Goal: Information Seeking & Learning: Learn about a topic

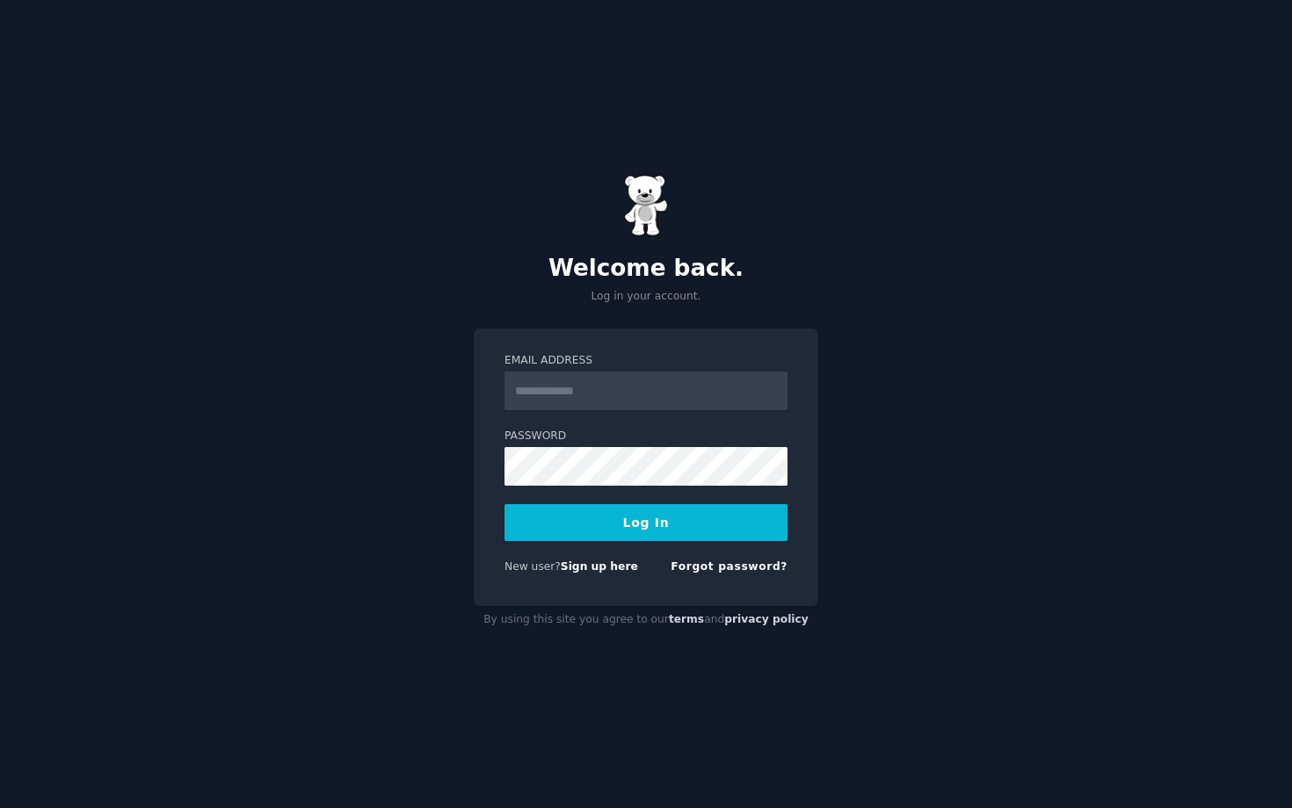
click at [679, 400] on input "Email Address" at bounding box center [645, 391] width 283 height 39
click at [638, 378] on input "Email Address" at bounding box center [645, 391] width 283 height 39
click at [548, 537] on button "Log In" at bounding box center [645, 522] width 283 height 37
type input "**********"
click at [631, 517] on button "Log In" at bounding box center [645, 522] width 283 height 37
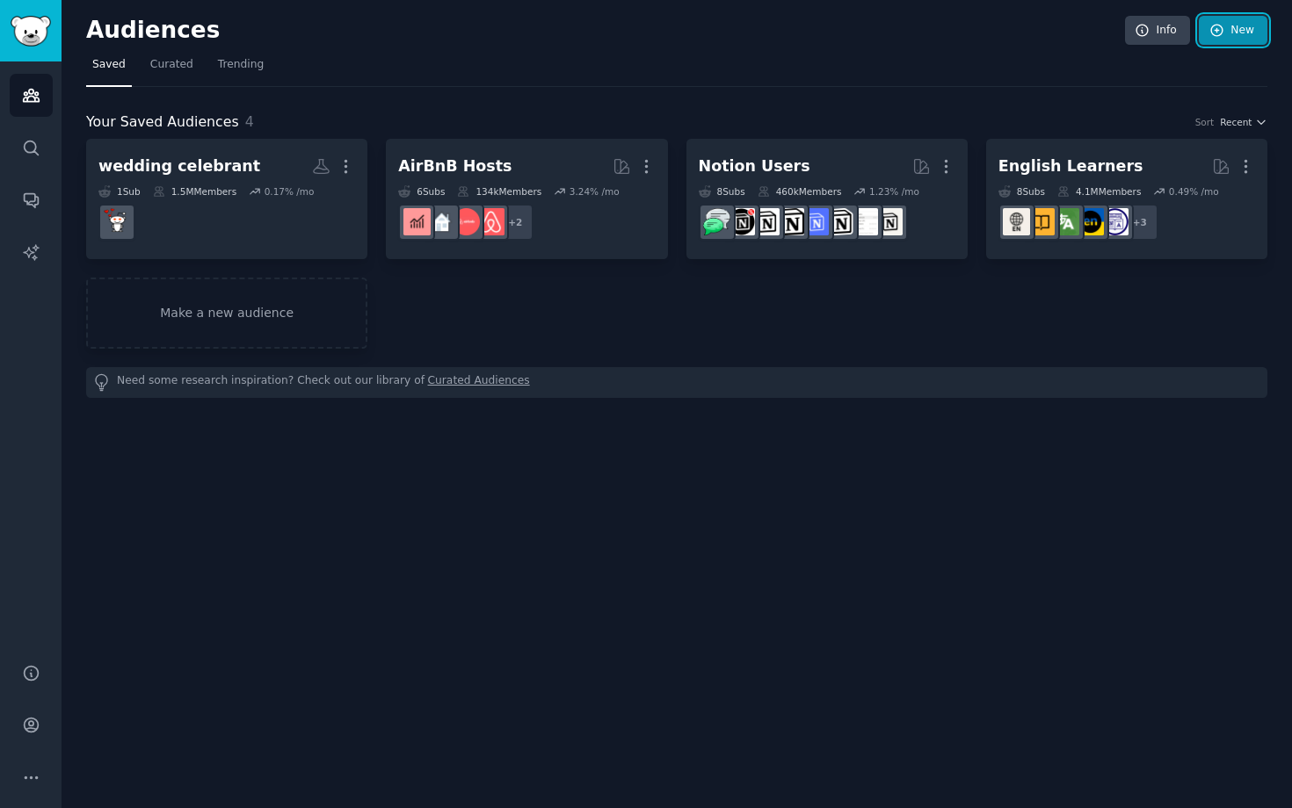
click at [1217, 33] on icon at bounding box center [1217, 31] width 16 height 16
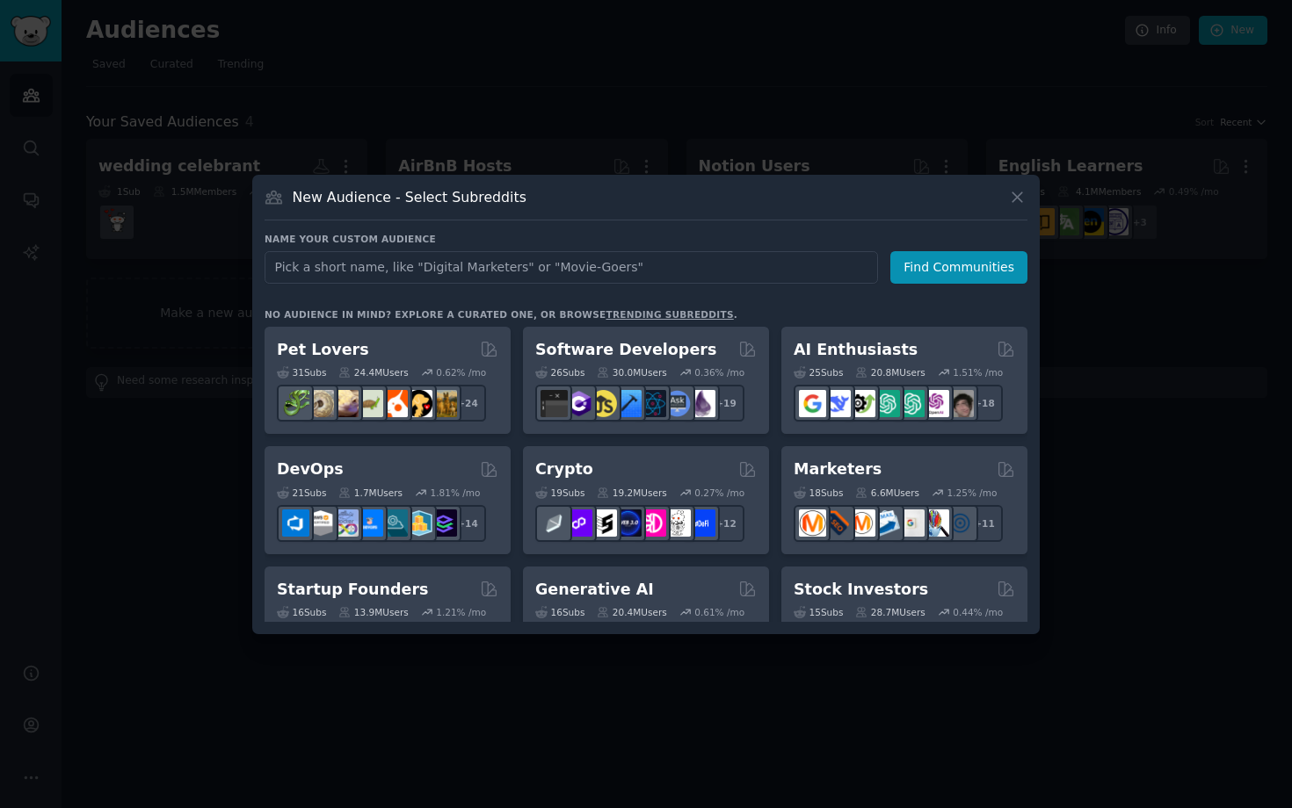
click at [452, 265] on input "text" at bounding box center [570, 267] width 613 height 33
type input "accountants"
click at [573, 224] on div "New Audience - Select Subreddits Name your custom audience Audience Name accoun…" at bounding box center [645, 404] width 787 height 459
click at [945, 262] on button "Find Communities" at bounding box center [958, 267] width 137 height 33
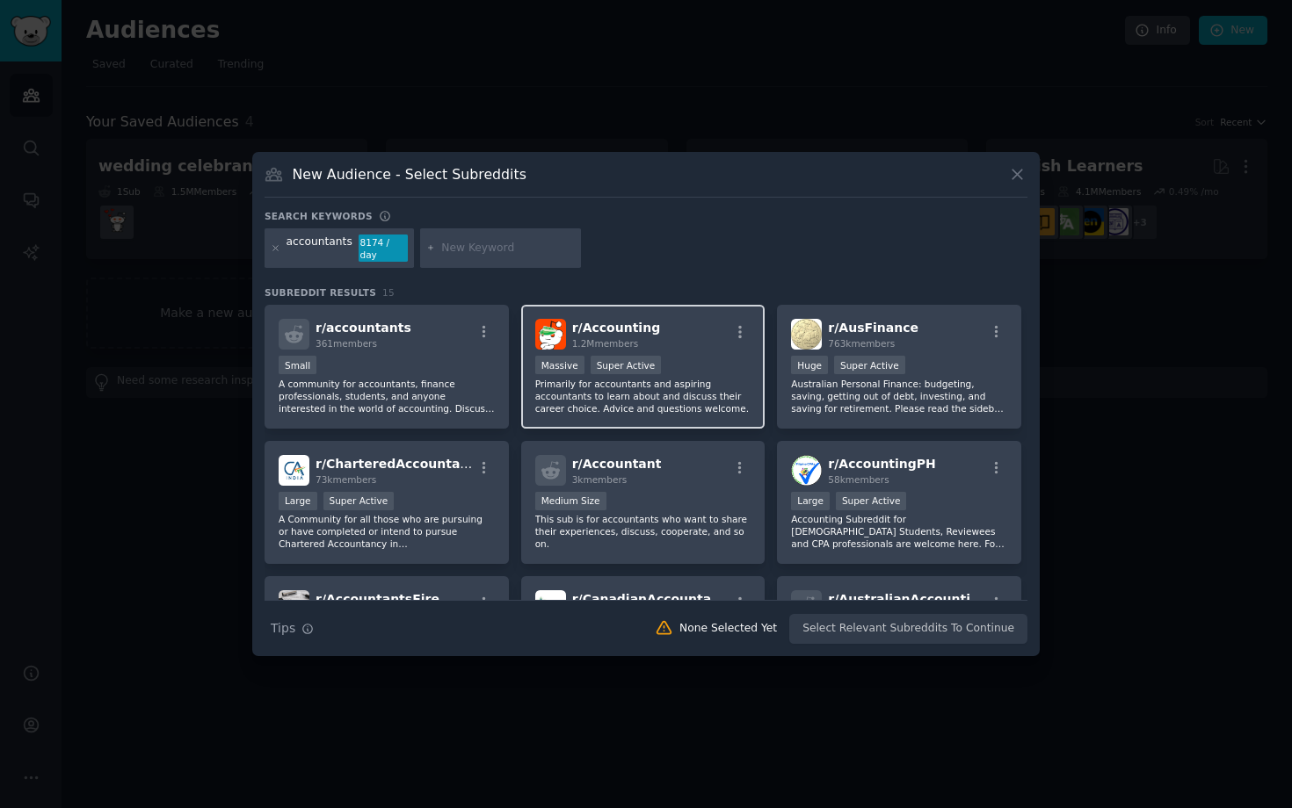
click at [654, 330] on div "r/ Accounting 1.2M members" at bounding box center [643, 334] width 216 height 31
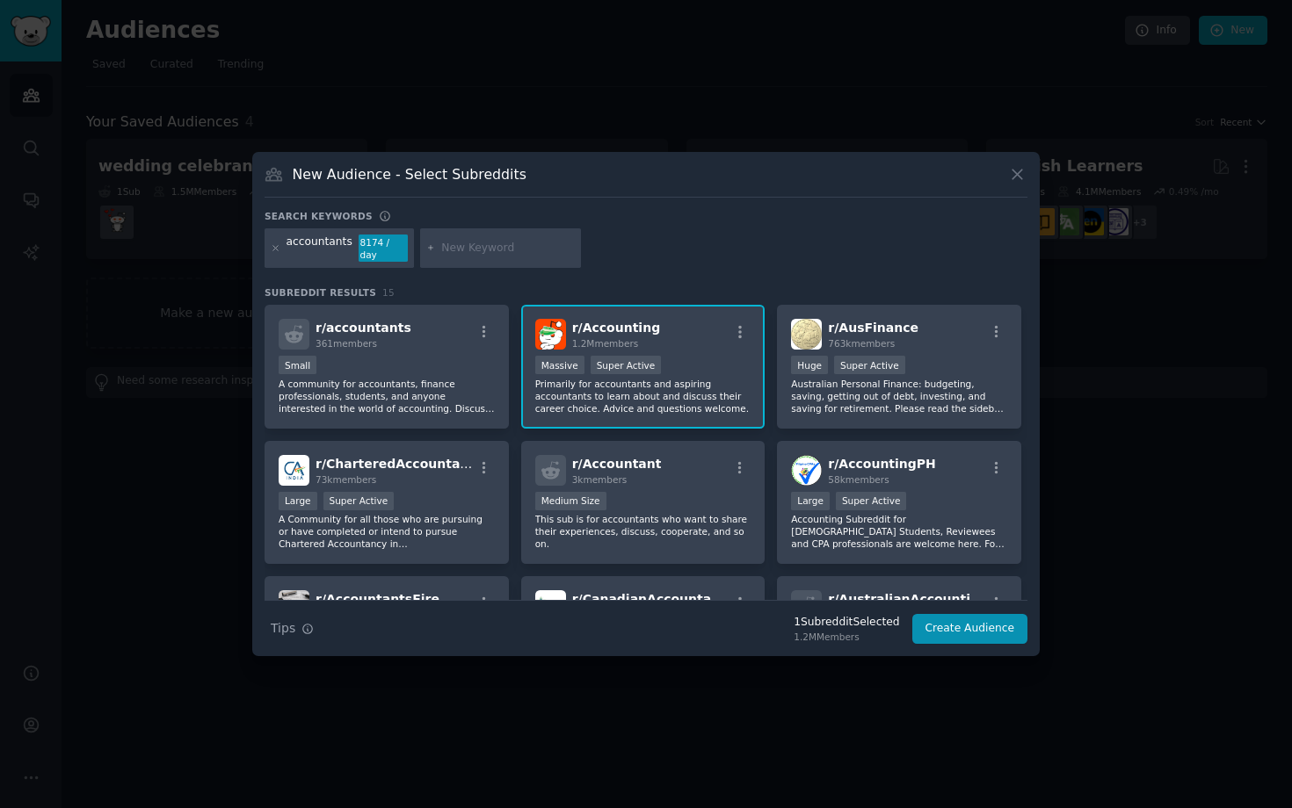
click at [517, 244] on input "text" at bounding box center [508, 249] width 134 height 16
click at [932, 622] on button "Create Audience" at bounding box center [970, 629] width 116 height 30
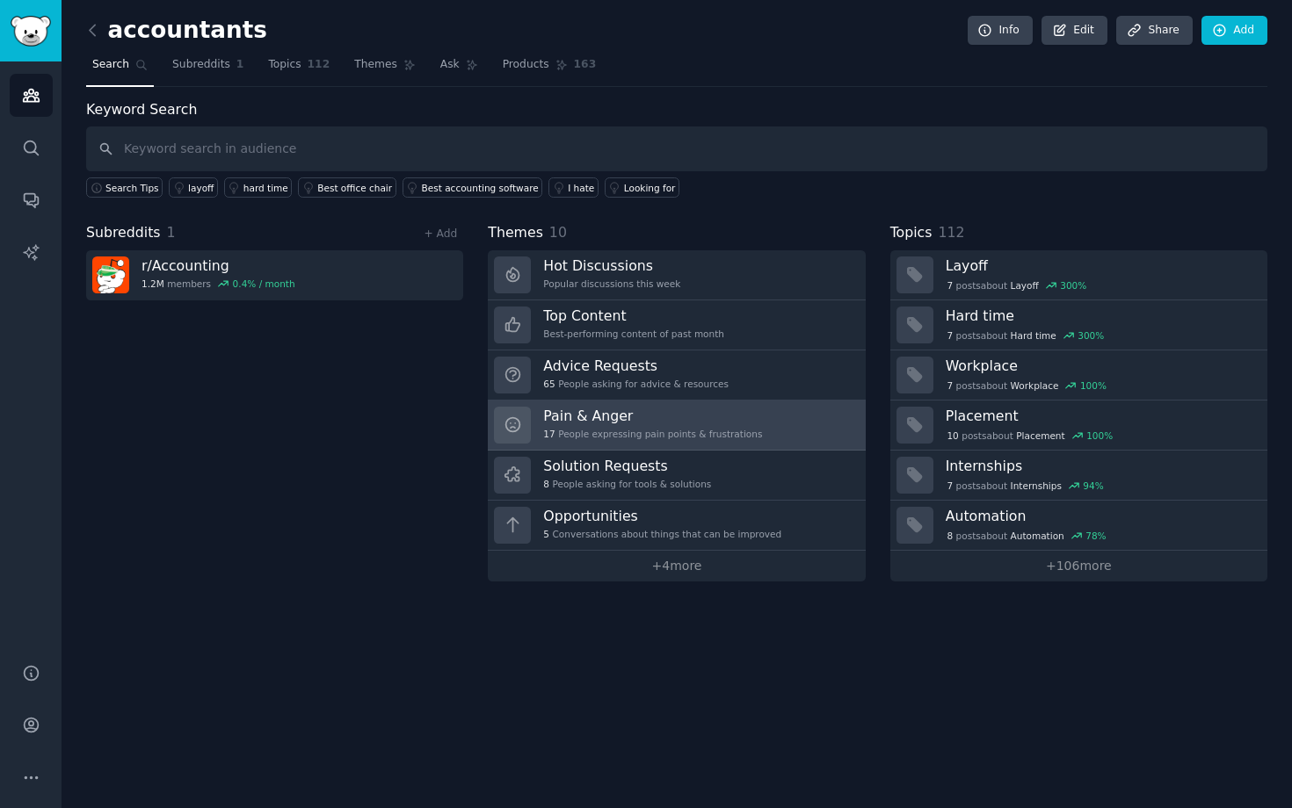
click at [622, 428] on div "17 People expressing pain points & frustrations" at bounding box center [652, 434] width 219 height 12
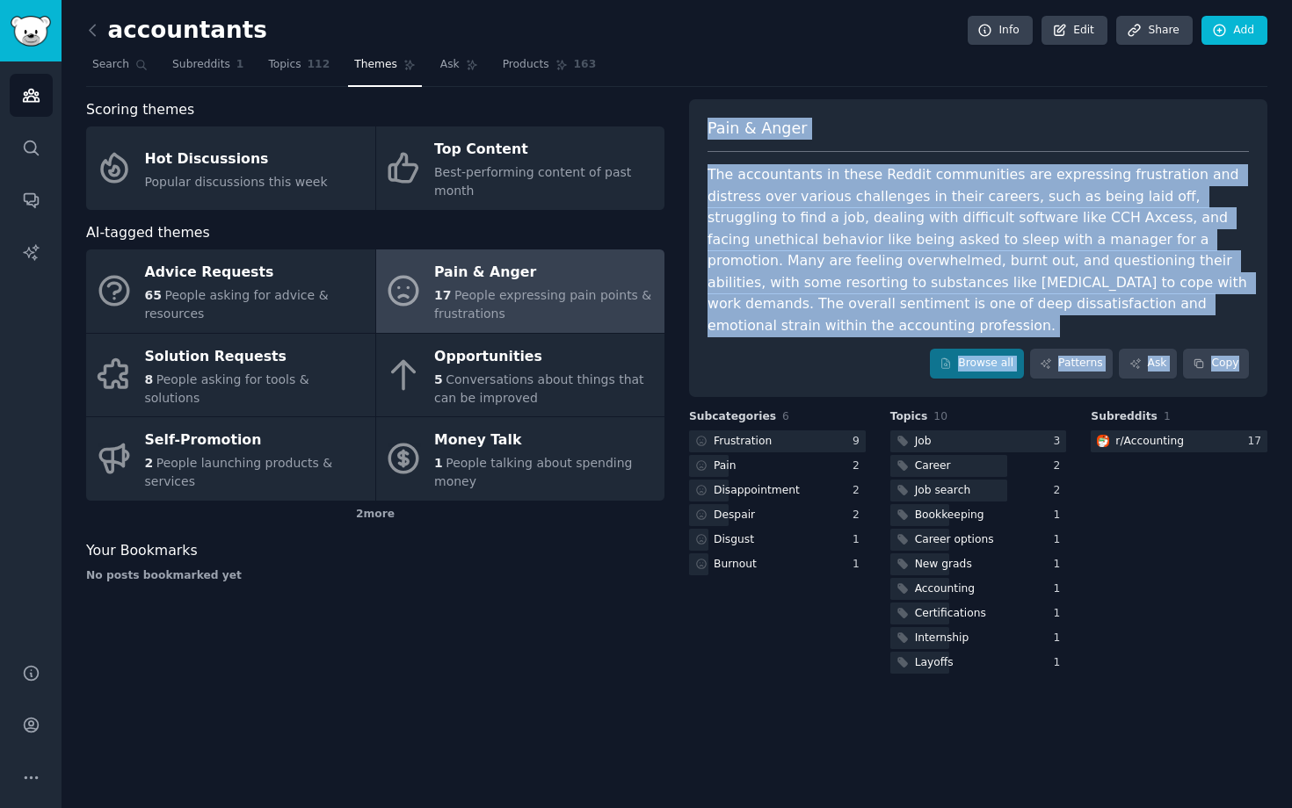
drag, startPoint x: 692, startPoint y: 108, endPoint x: 1272, endPoint y: 361, distance: 632.7
click at [1272, 361] on div "accountants Info Edit Share Add Search Subreddits 1 Topics 112 Themes Ask Produ…" at bounding box center [677, 404] width 1230 height 808
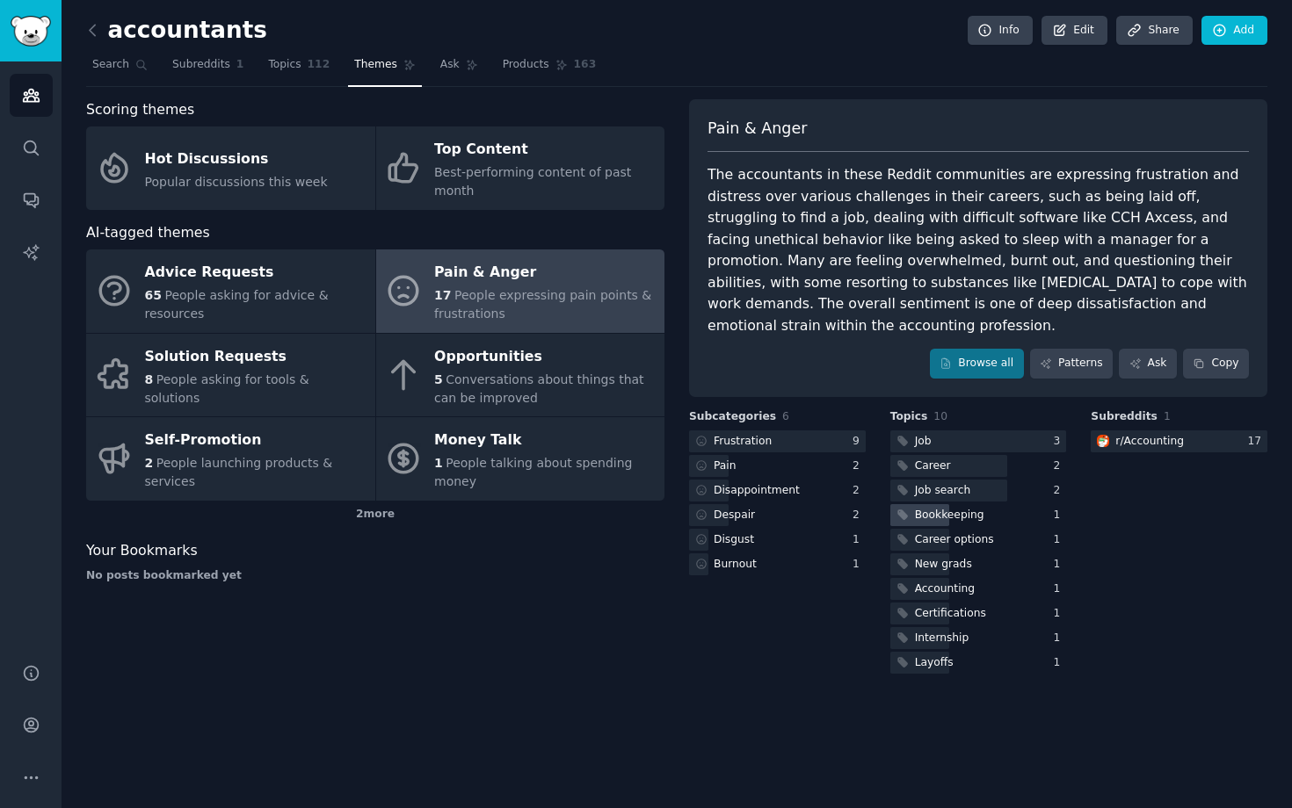
click at [931, 508] on div "Bookkeeping" at bounding box center [949, 516] width 69 height 16
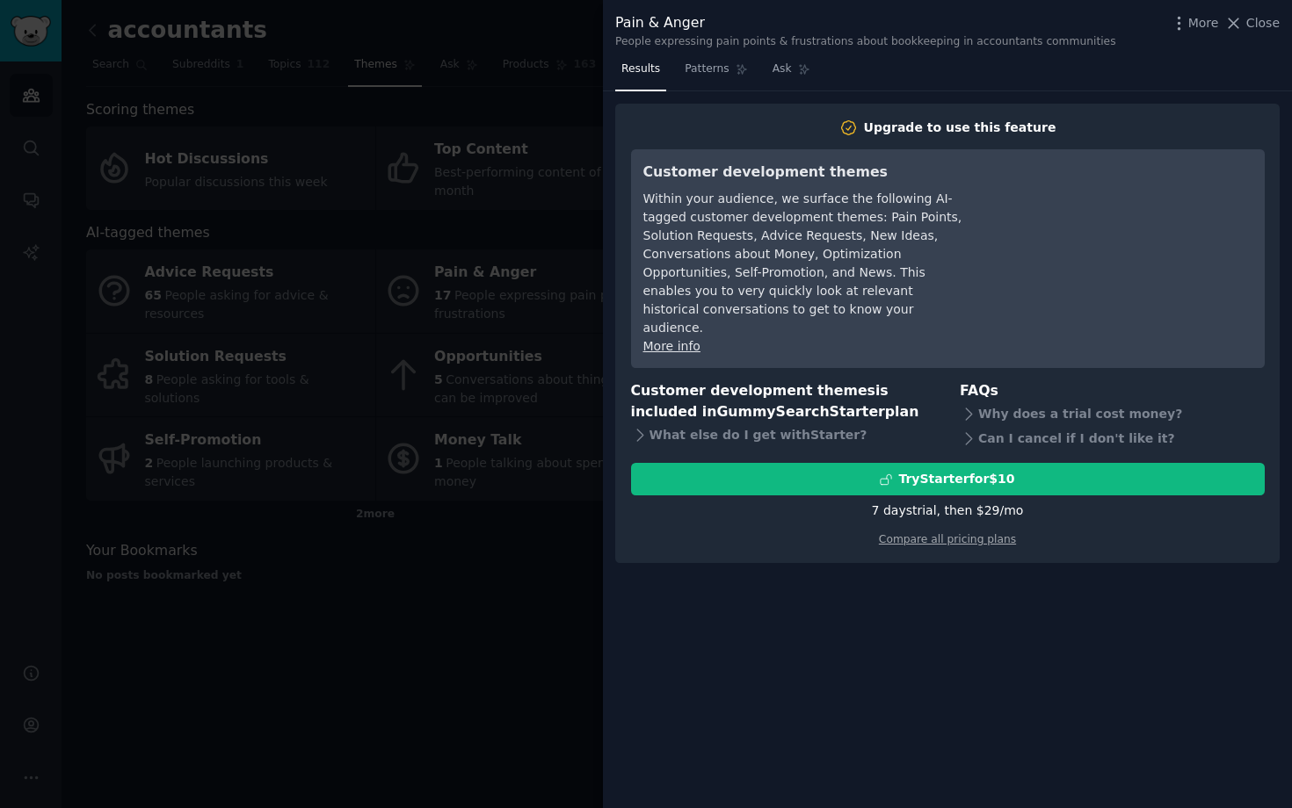
click at [449, 615] on div at bounding box center [646, 404] width 1292 height 808
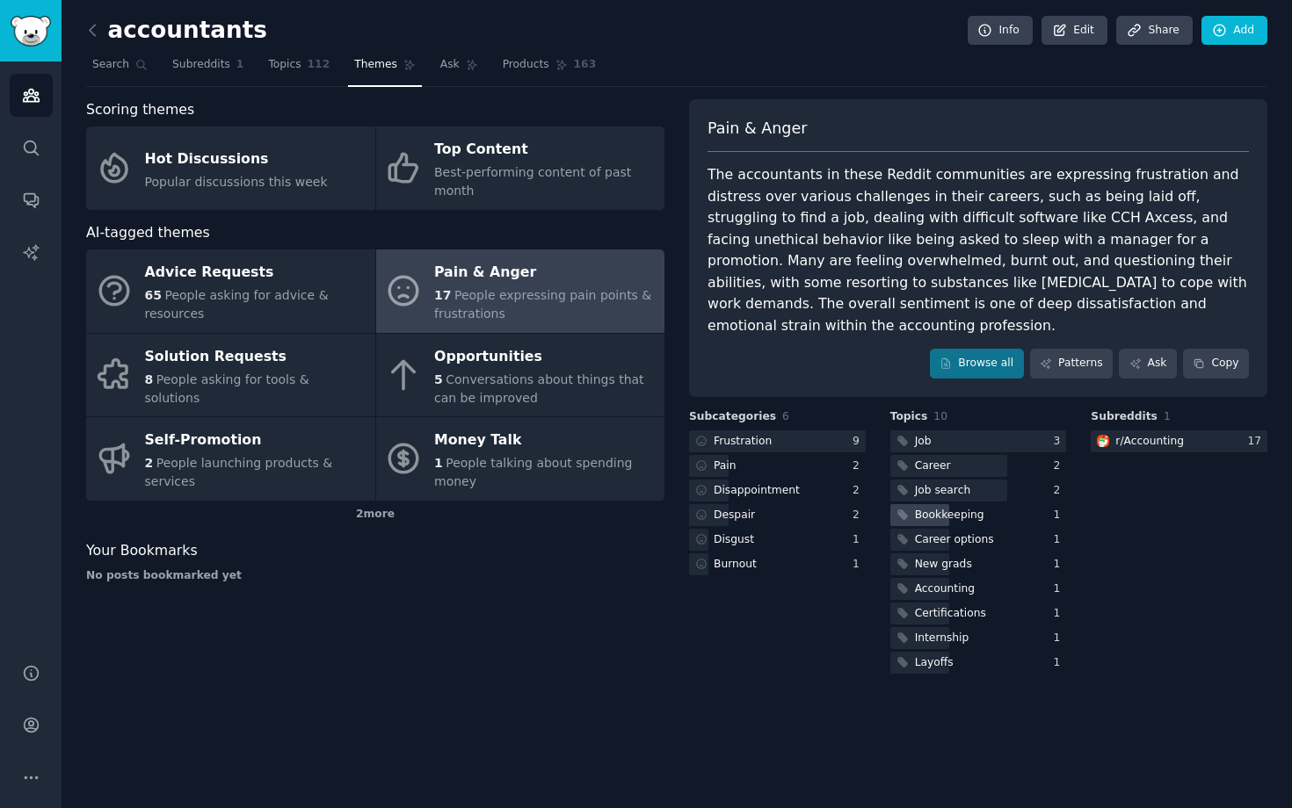
click at [956, 508] on div "Bookkeeping" at bounding box center [949, 516] width 69 height 16
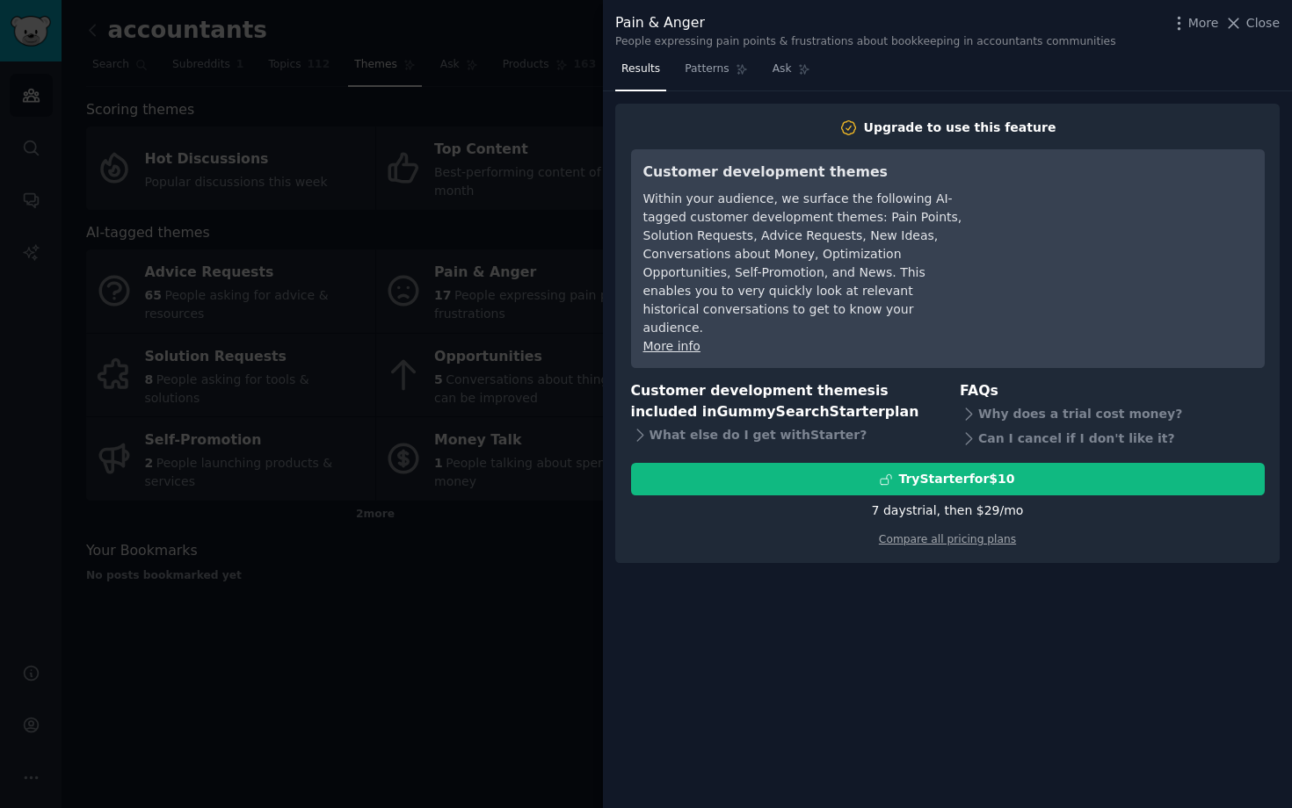
click at [397, 668] on div at bounding box center [646, 404] width 1292 height 808
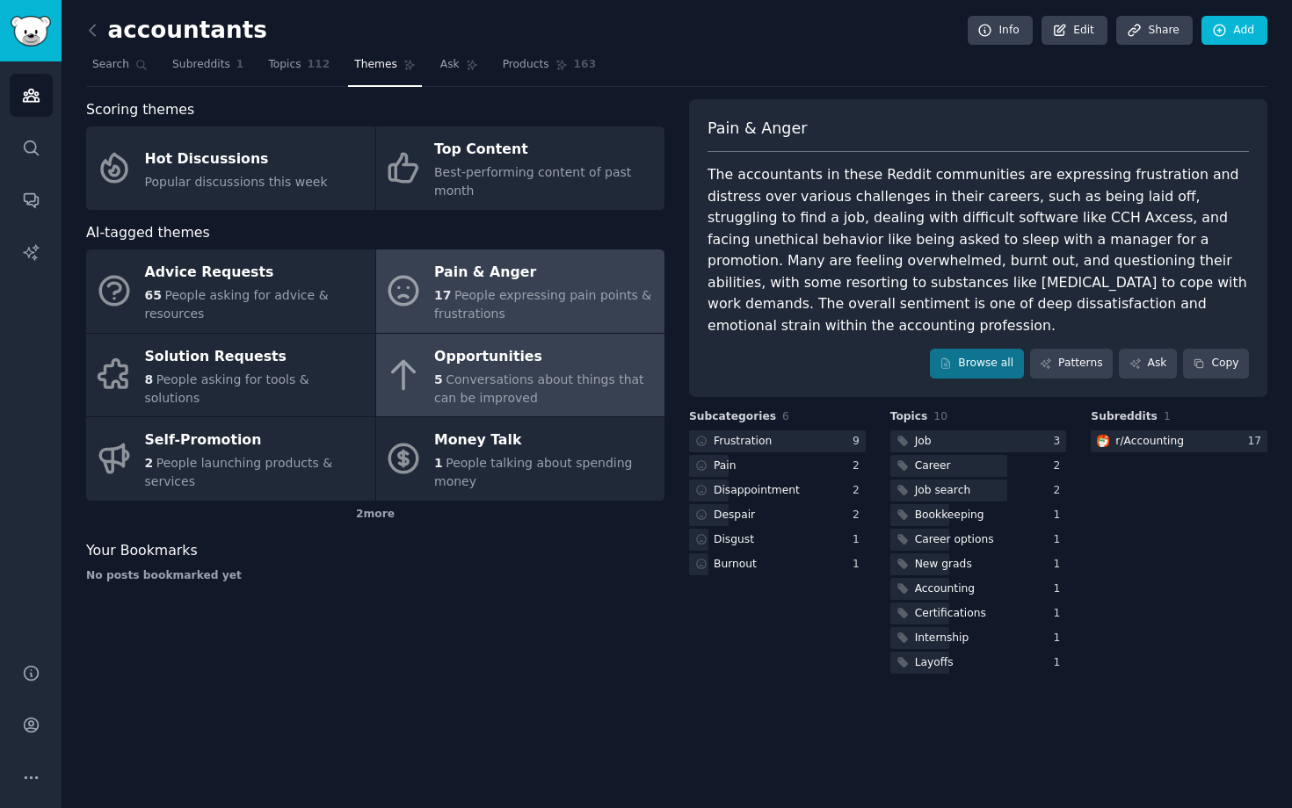
click at [502, 357] on div "Opportunities" at bounding box center [544, 357] width 221 height 28
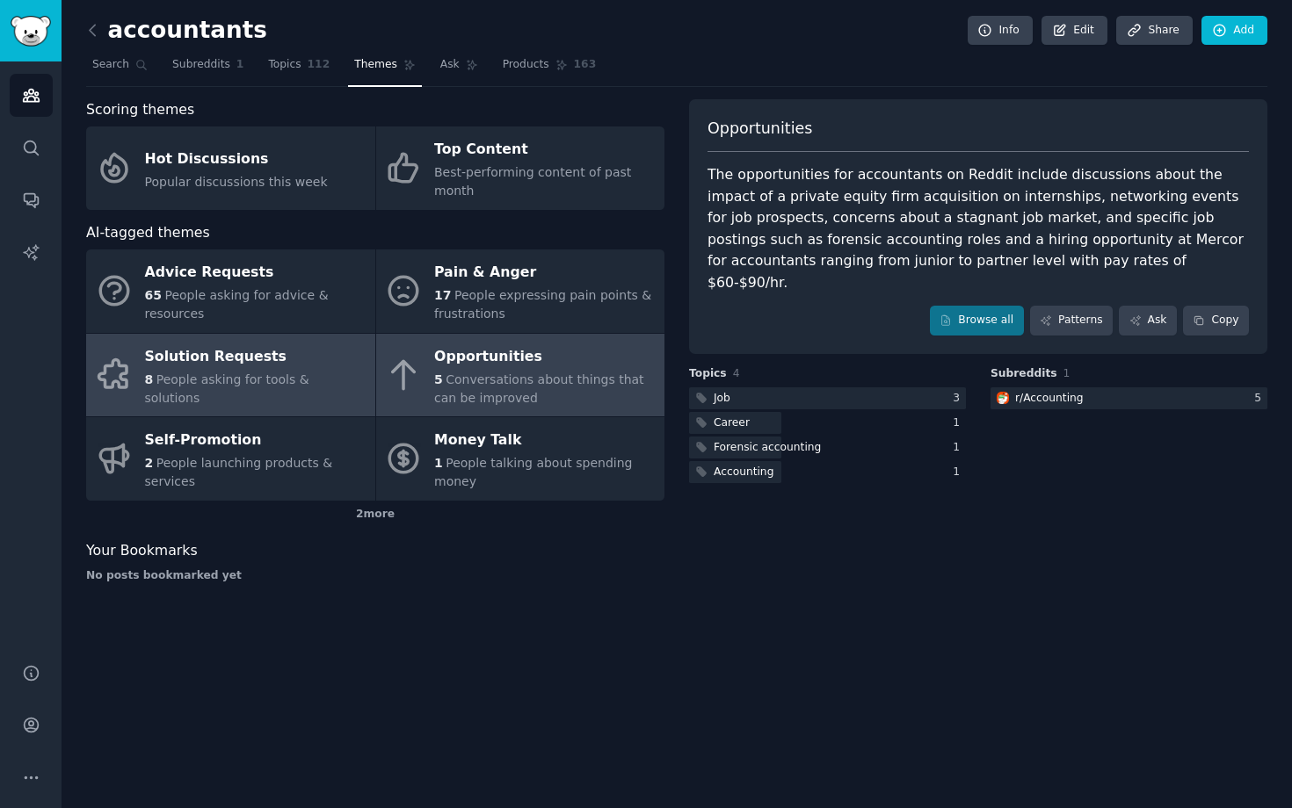
click at [264, 390] on span "People asking for tools & solutions" at bounding box center [227, 389] width 164 height 33
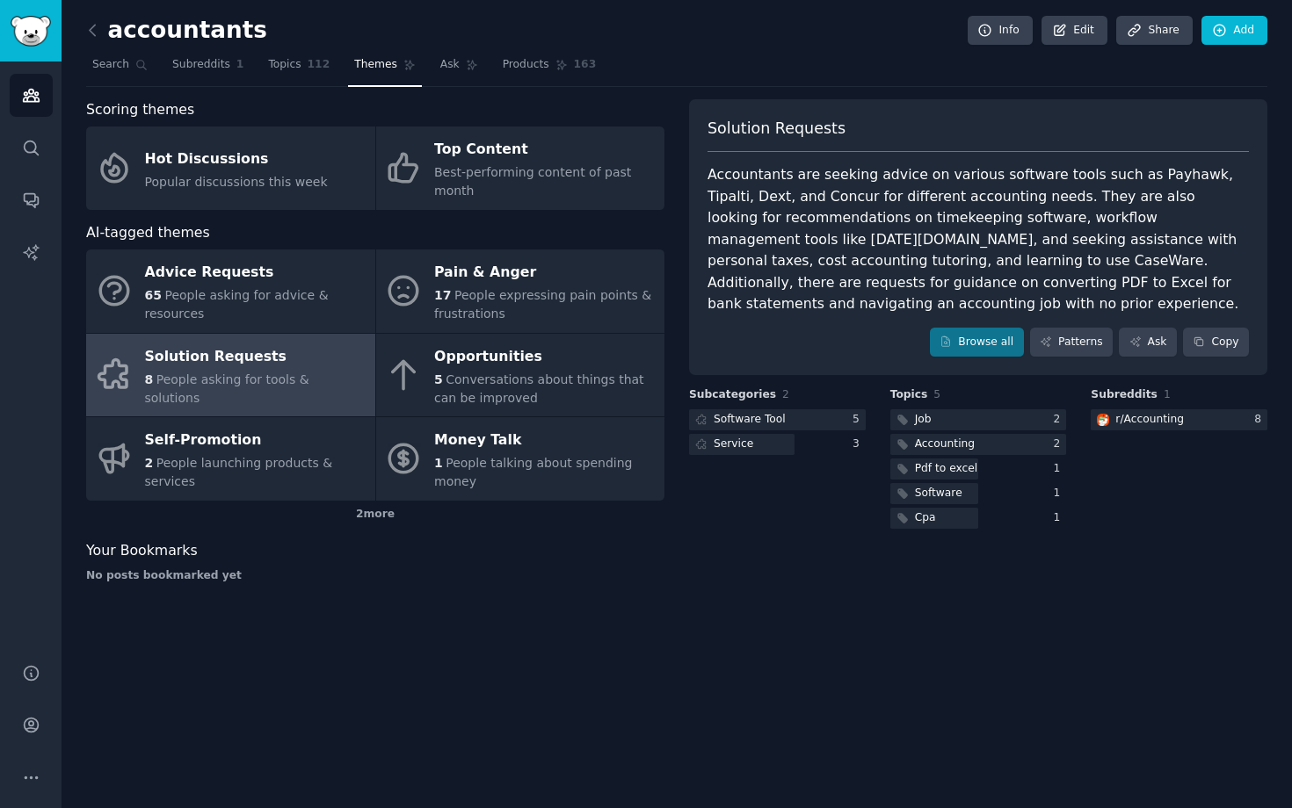
click at [1141, 174] on div "Accountants are seeking advice on various software tools such as Payhawk, Tipal…" at bounding box center [977, 239] width 541 height 151
copy div "Payhawk"
click at [1199, 177] on div "Accountants are seeking advice on various software tools such as Payhawk, Tipal…" at bounding box center [977, 239] width 541 height 151
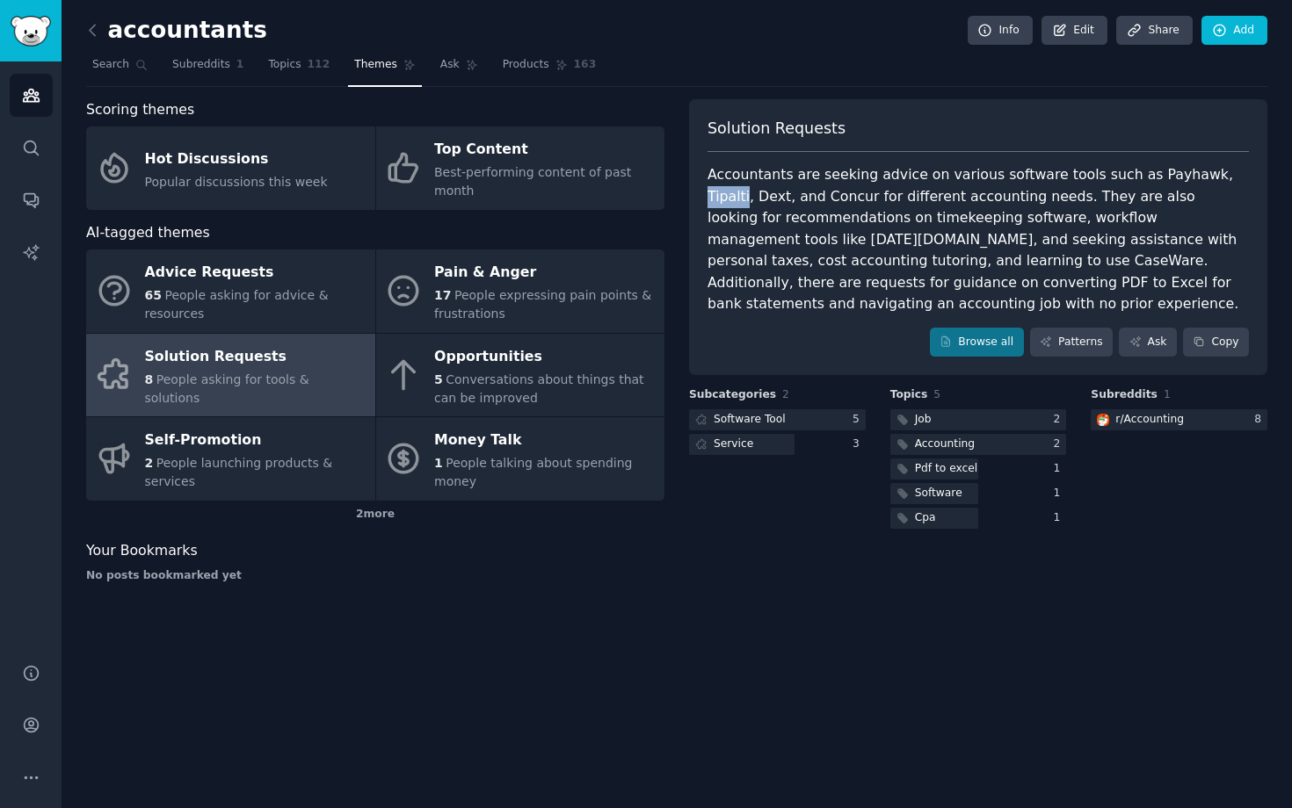
copy div "Tipalti"
click at [720, 199] on div "Accountants are seeking advice on various software tools such as Payhawk, Tipal…" at bounding box center [977, 239] width 541 height 151
copy div "Dext"
click at [809, 565] on div "Solution Requests Accountants are seeking advice on various software tools such…" at bounding box center [978, 347] width 578 height 497
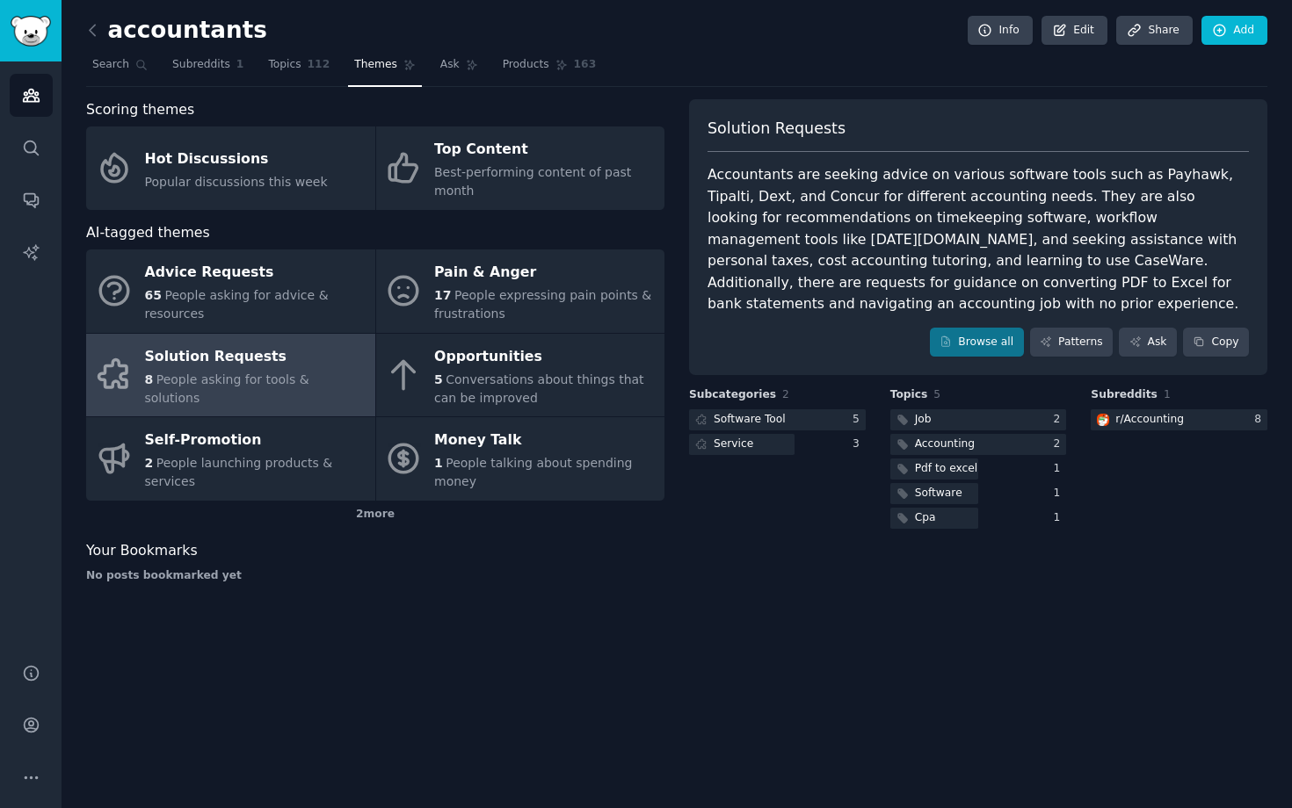
click at [767, 203] on div "Accountants are seeking advice on various software tools such as Payhawk, Tipal…" at bounding box center [977, 239] width 541 height 151
click at [776, 203] on div "Accountants are seeking advice on various software tools such as Payhawk, Tipal…" at bounding box center [977, 239] width 541 height 151
copy div "Concur"
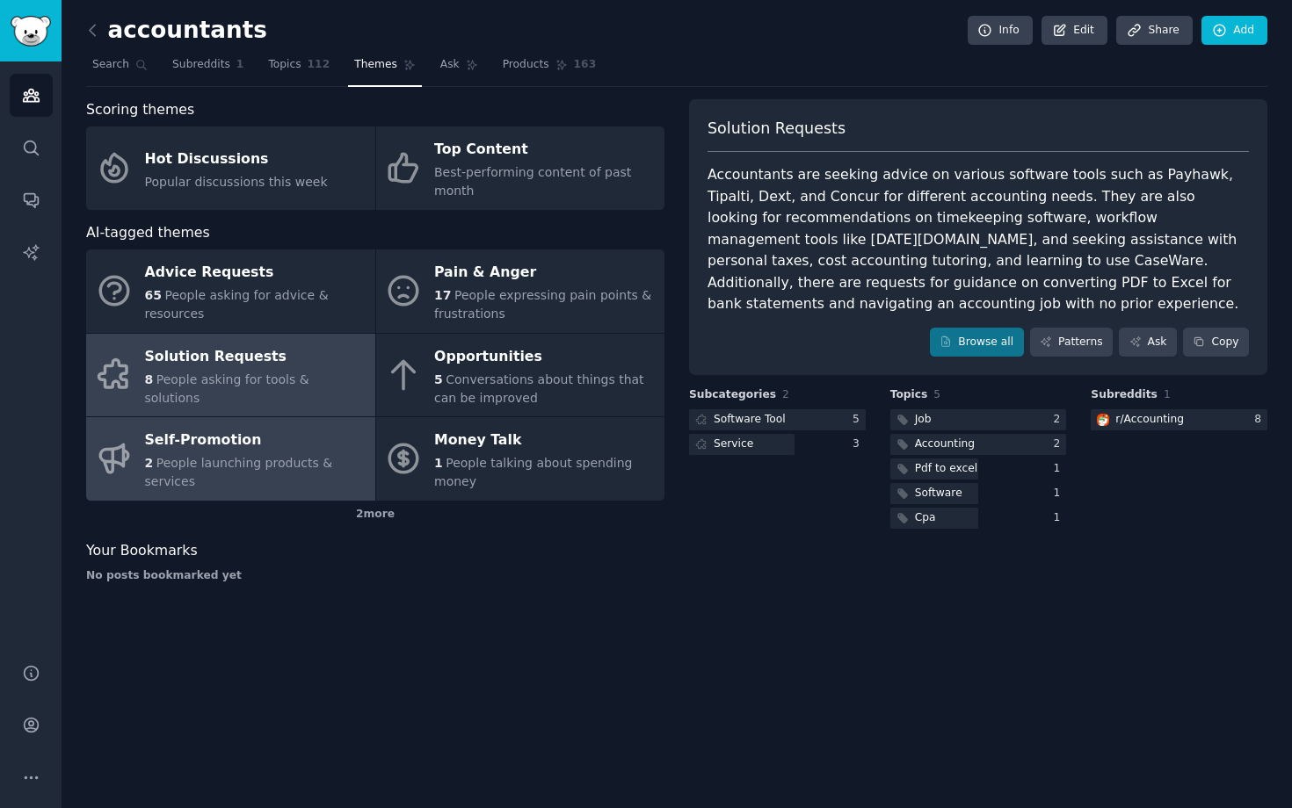
click at [317, 452] on div "Self-Promotion" at bounding box center [255, 441] width 221 height 28
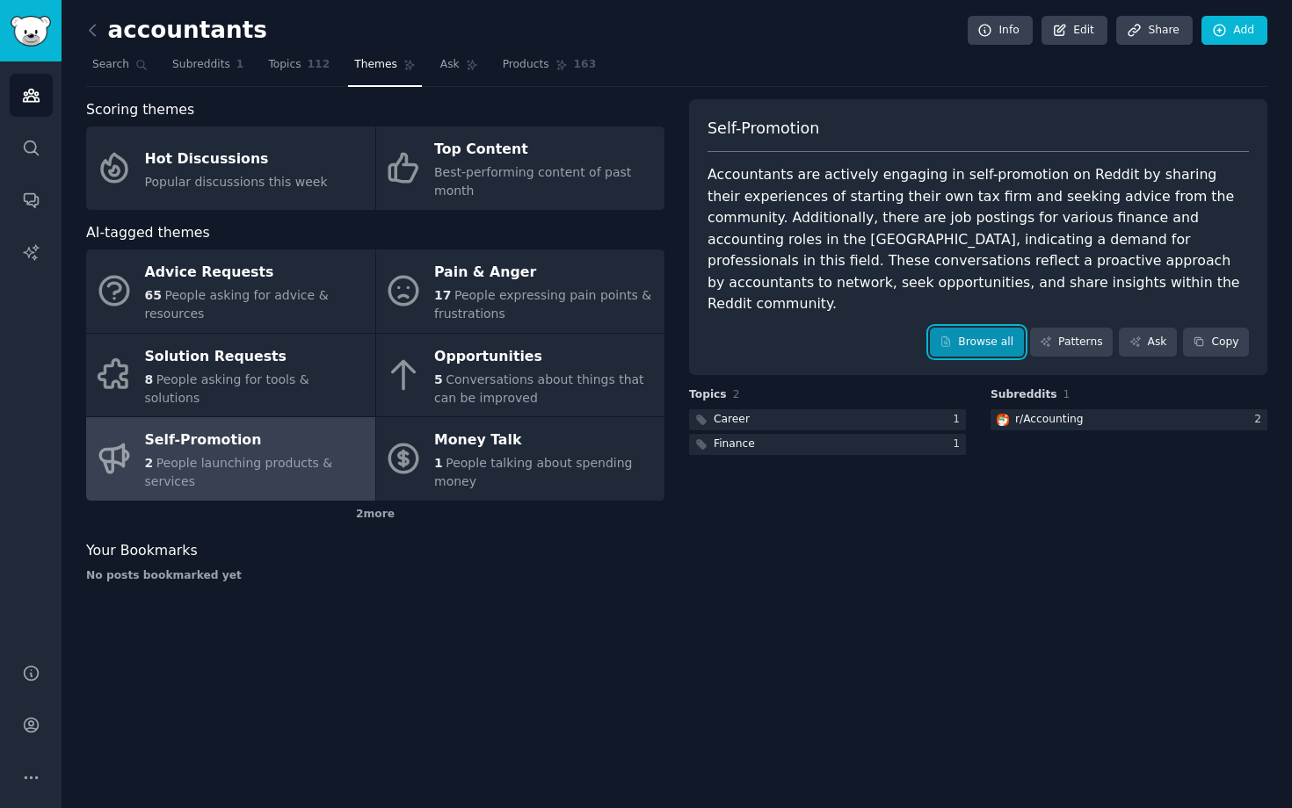
click at [987, 329] on link "Browse all" at bounding box center [977, 343] width 94 height 30
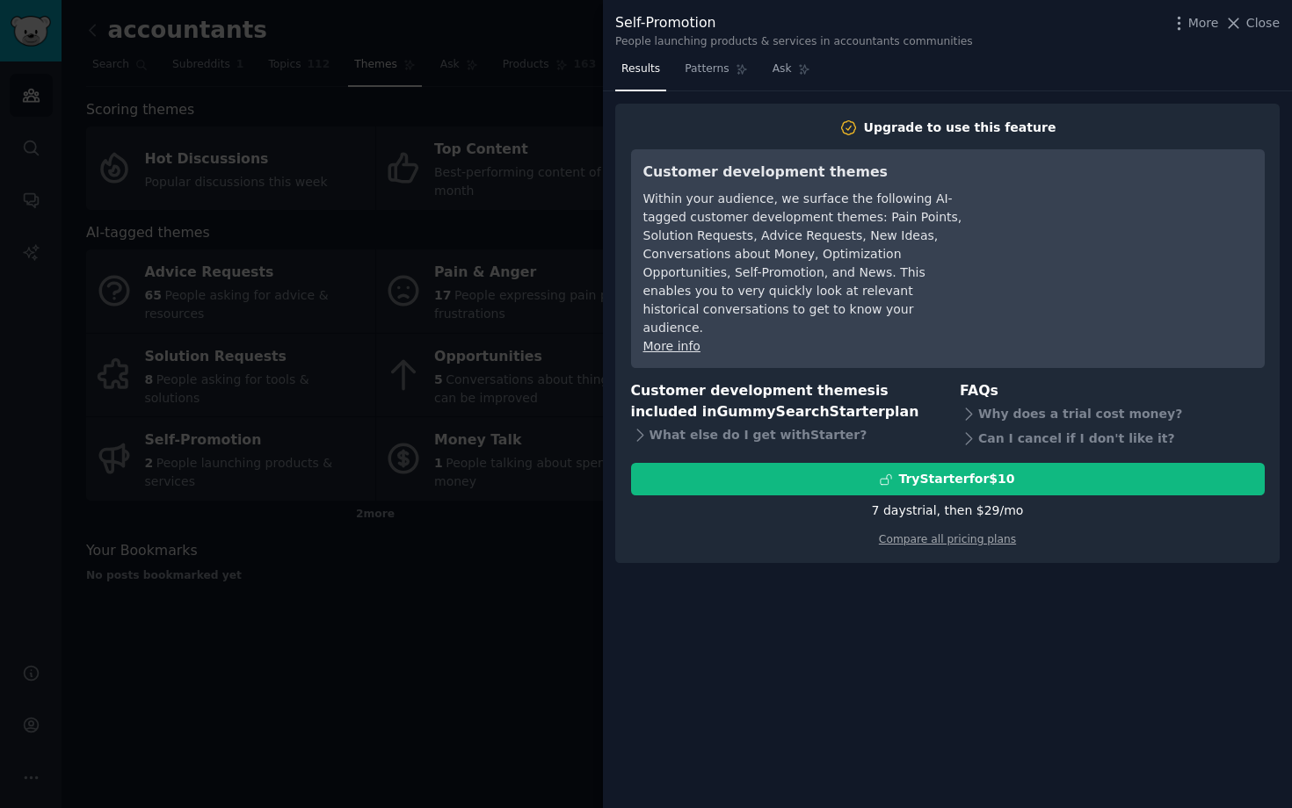
click at [454, 685] on div at bounding box center [646, 404] width 1292 height 808
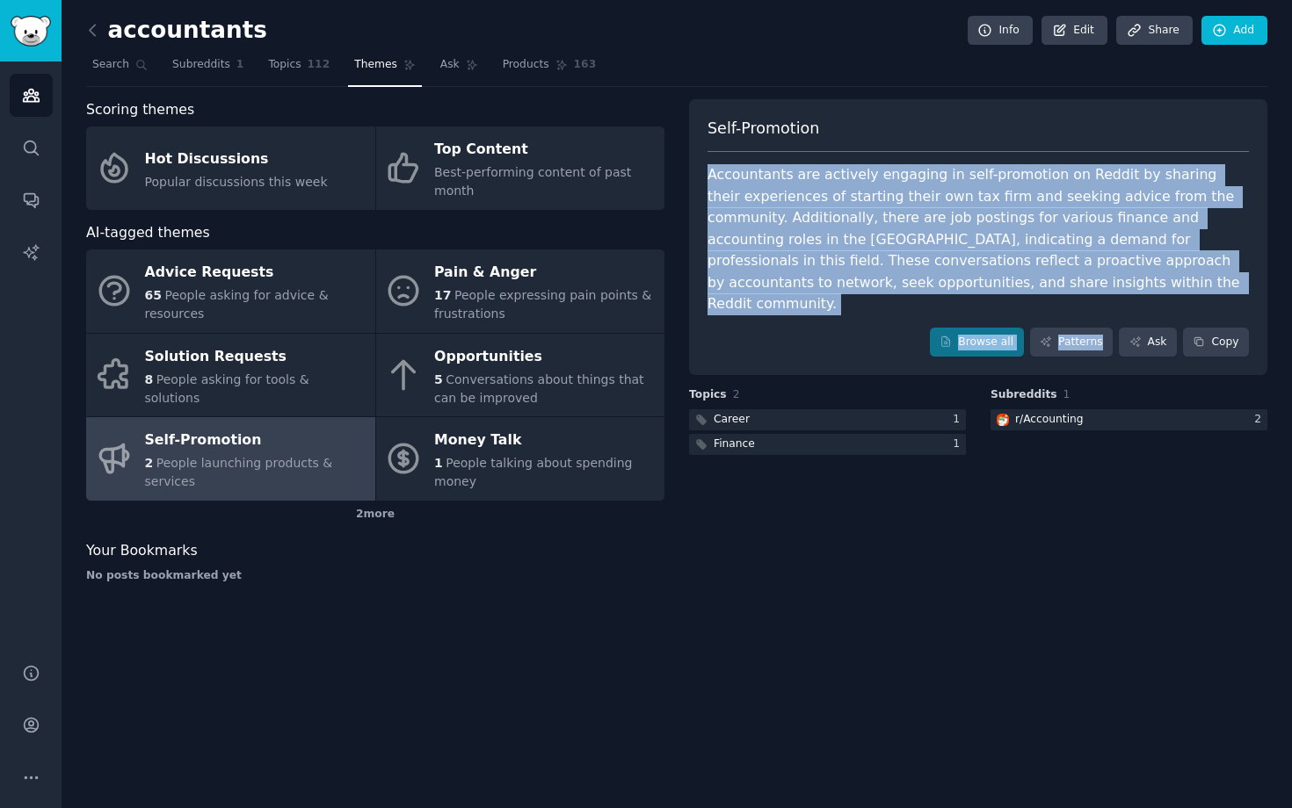
drag, startPoint x: 936, startPoint y: 158, endPoint x: 1144, endPoint y: 299, distance: 251.2
click at [1144, 299] on div "Self-Promotion Accountants are actively engaging in self-promotion on Reddit by…" at bounding box center [978, 237] width 578 height 277
click at [1145, 279] on div "Accountants are actively engaging in self-promotion on Reddit by sharing their …" at bounding box center [977, 239] width 541 height 151
drag, startPoint x: 1145, startPoint y: 279, endPoint x: 1093, endPoint y: 105, distance: 181.5
click at [1093, 104] on div "Self-Promotion Accountants are actively engaging in self-promotion on Reddit by…" at bounding box center [978, 237] width 578 height 277
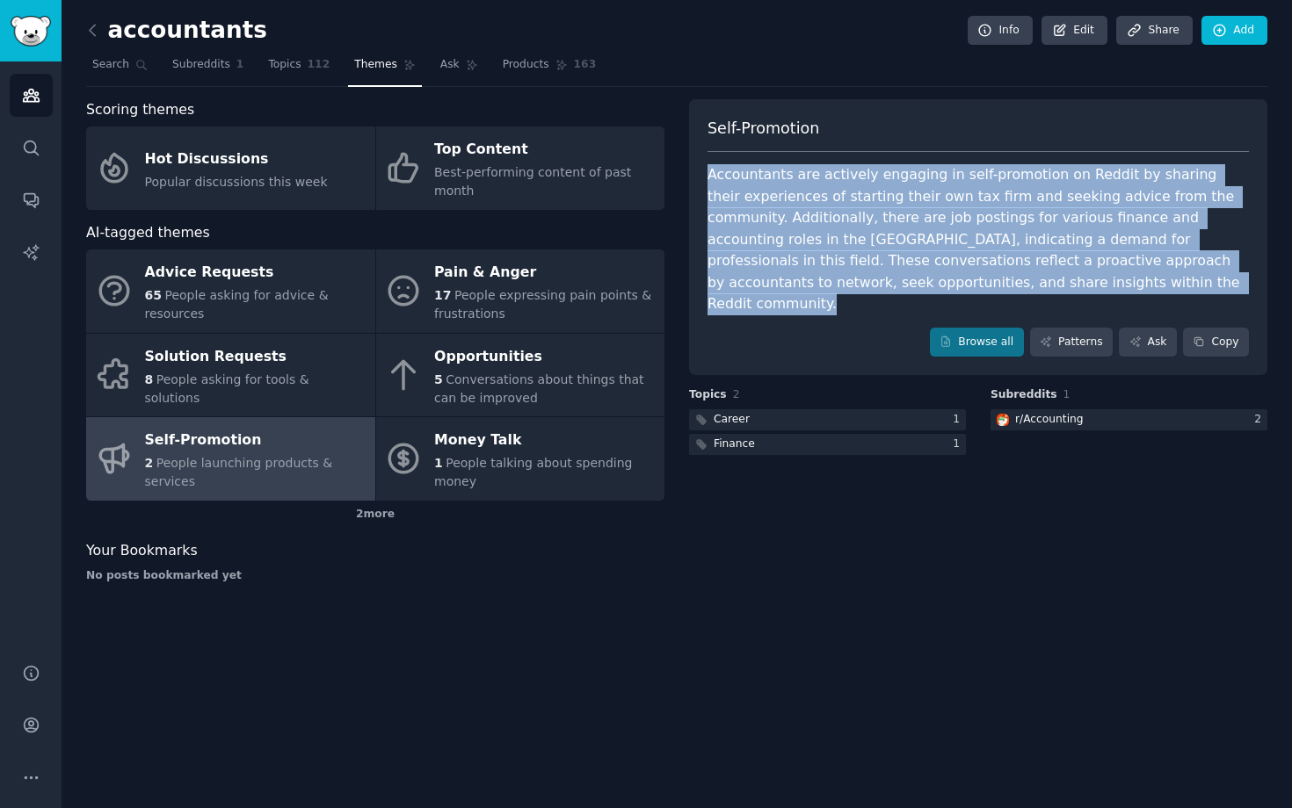
click at [1093, 105] on div "Self-Promotion Accountants are actively engaging in self-promotion on Reddit by…" at bounding box center [978, 237] width 578 height 277
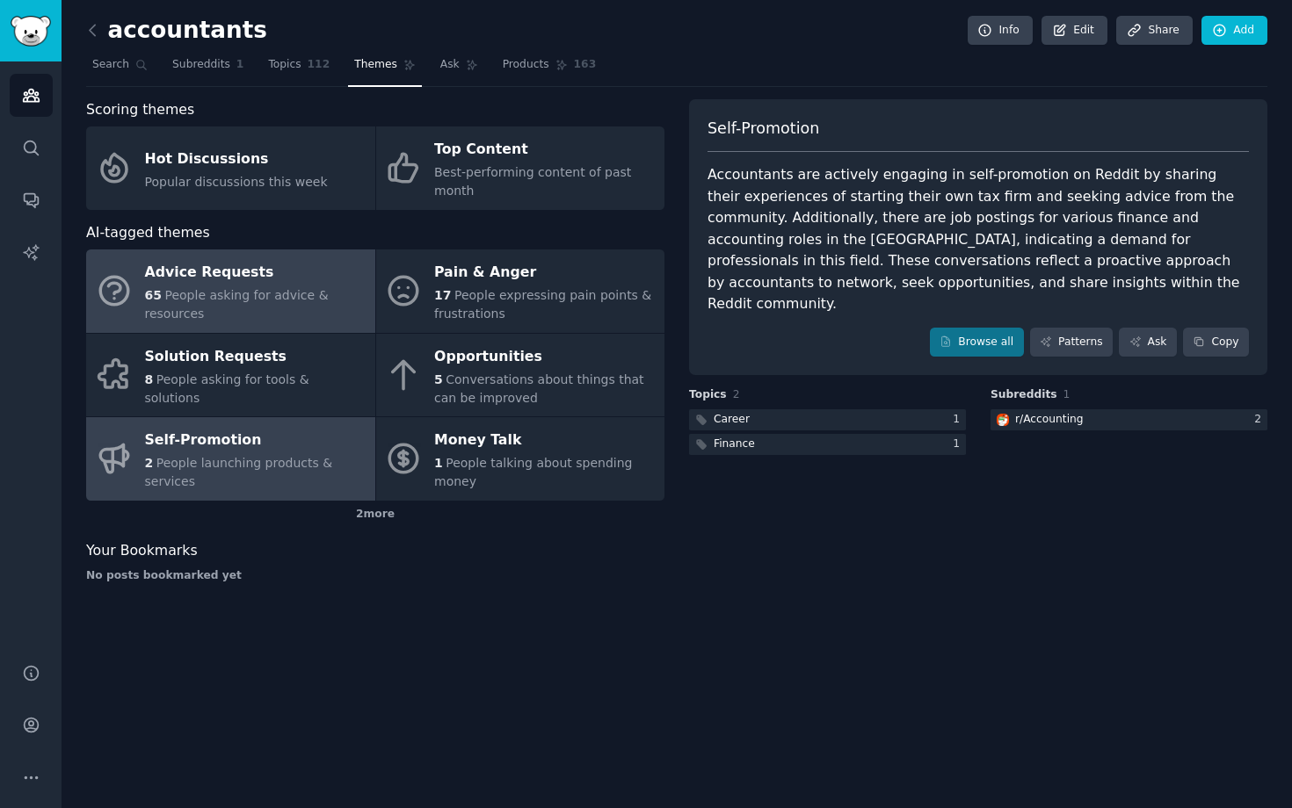
click at [247, 299] on span "People asking for advice & resources" at bounding box center [237, 304] width 184 height 33
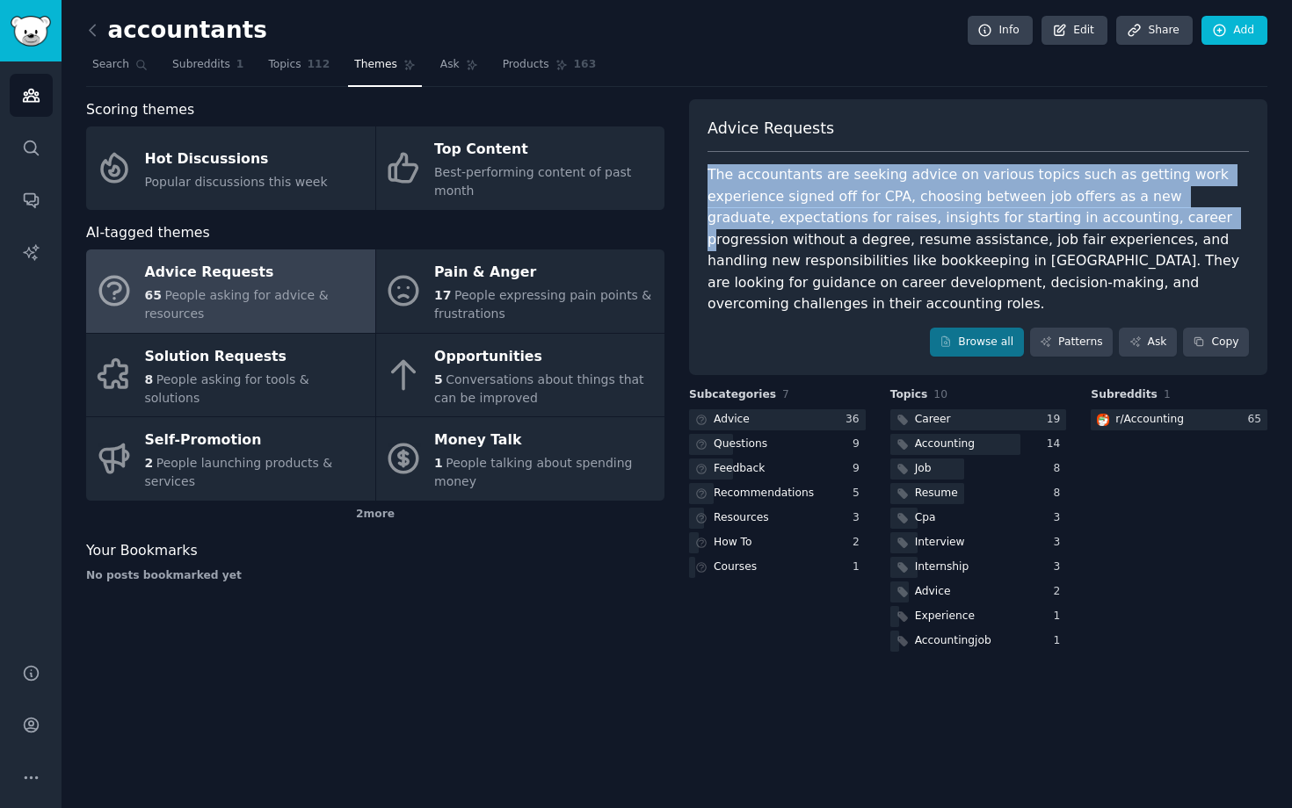
drag, startPoint x: 845, startPoint y: 148, endPoint x: 1176, endPoint y: 241, distance: 343.8
click at [1172, 237] on div "Advice Requests The accountants are seeking advice on various topics such as ge…" at bounding box center [978, 237] width 578 height 277
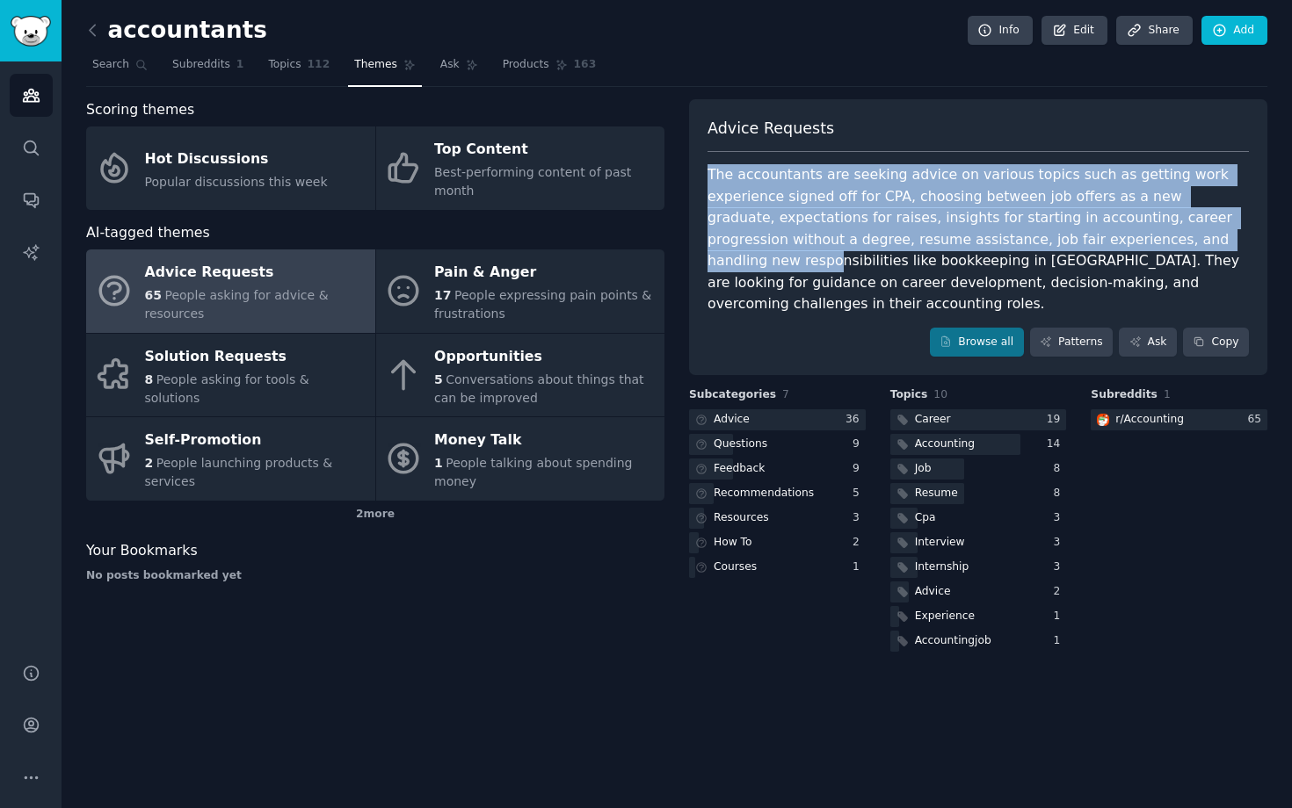
click at [1176, 241] on div "The accountants are seeking advice on various topics such as getting work exper…" at bounding box center [977, 239] width 541 height 151
